Goal: Navigation & Orientation: Find specific page/section

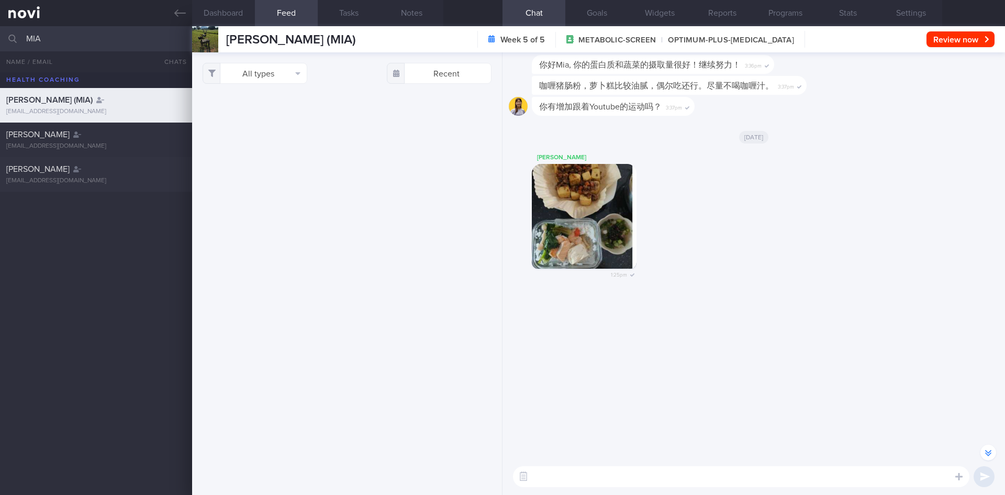
select select "7"
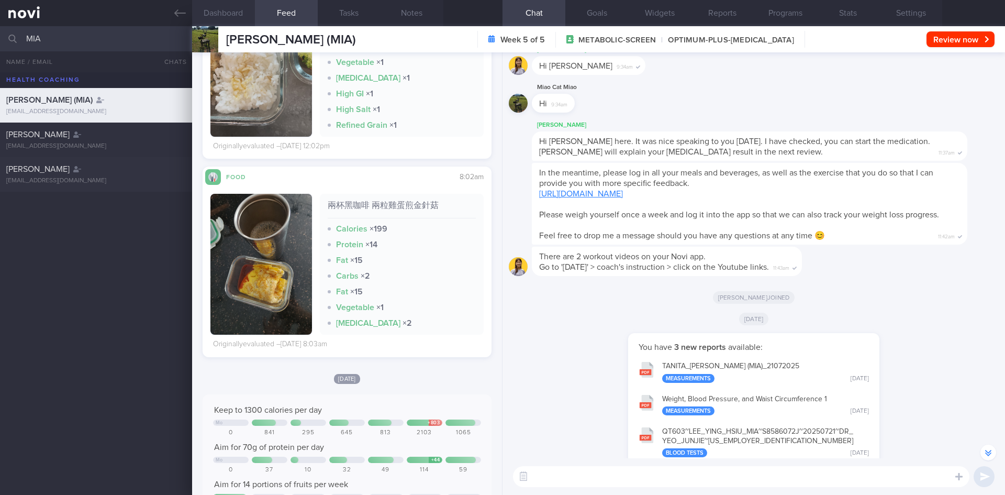
click at [229, 10] on button "Dashboard" at bounding box center [223, 13] width 63 height 26
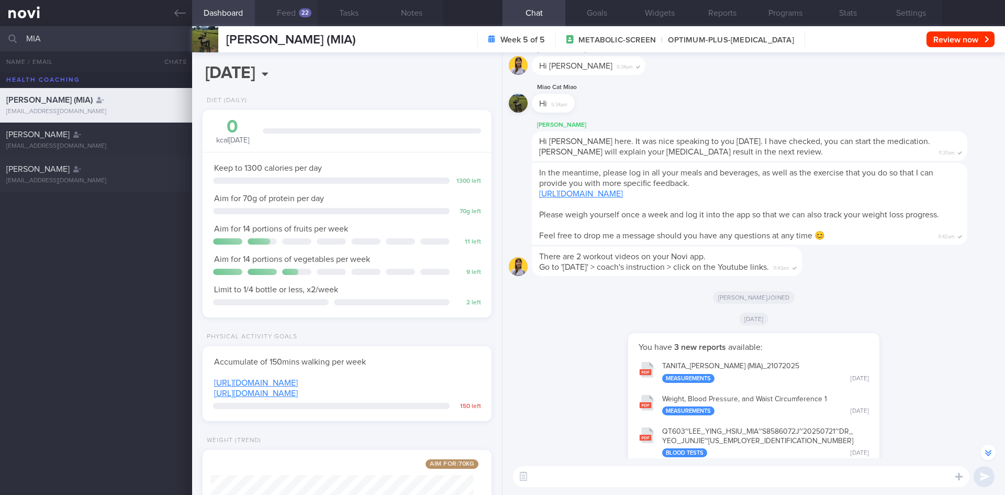
click at [277, 10] on button "Feed 22" at bounding box center [286, 13] width 63 height 26
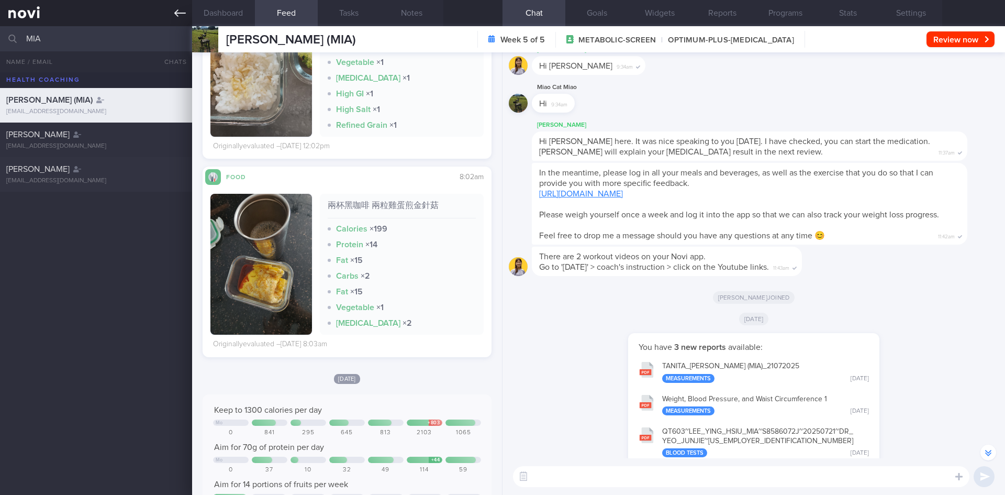
click at [177, 9] on icon at bounding box center [180, 13] width 12 height 12
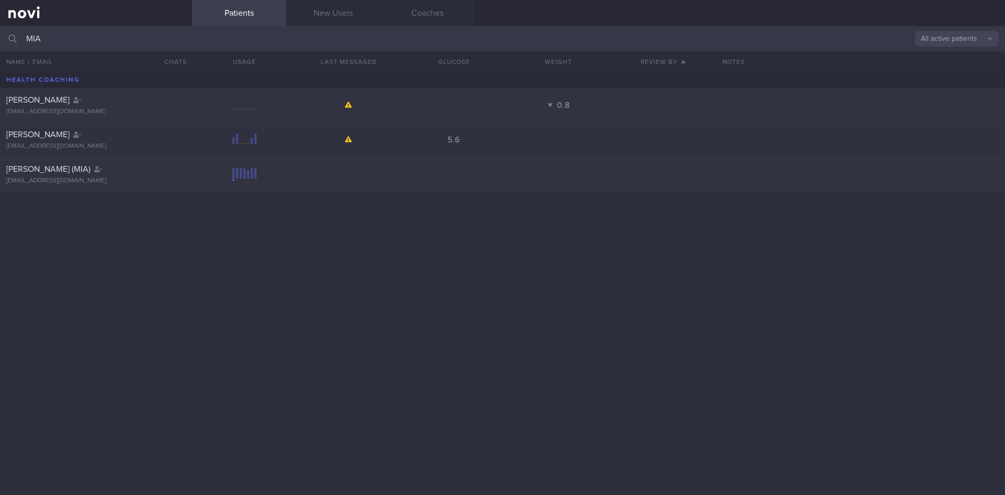
drag, startPoint x: 60, startPoint y: 37, endPoint x: 12, endPoint y: 13, distance: 54.1
click at [6, 14] on div "Patients New Users Coaches MIA All active patients Assigned patients All active…" at bounding box center [502, 247] width 1005 height 495
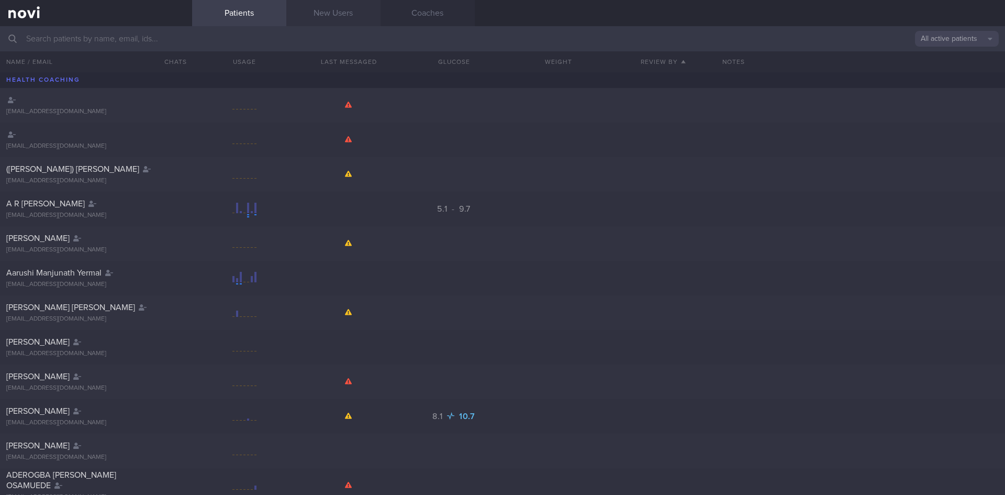
click at [332, 5] on link "New Users" at bounding box center [333, 13] width 94 height 26
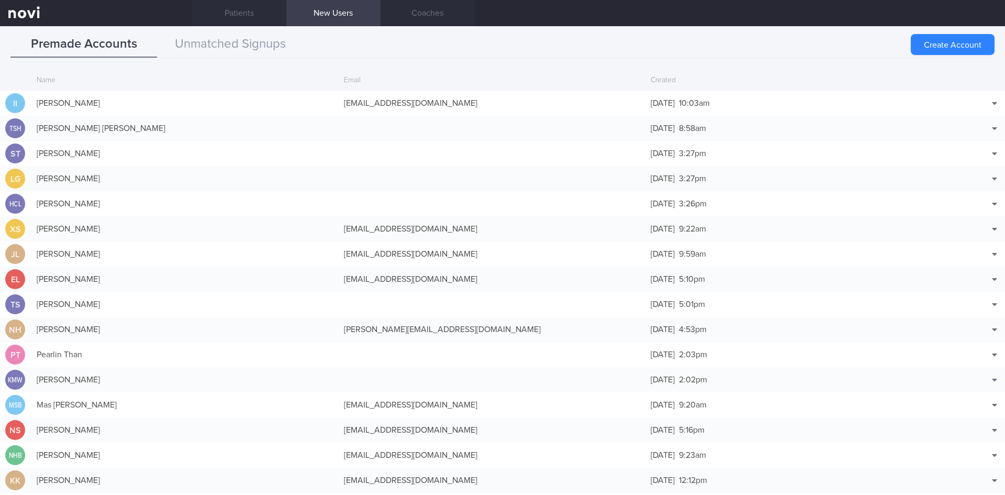
scroll to position [50, 0]
